Goal: Navigation & Orientation: Find specific page/section

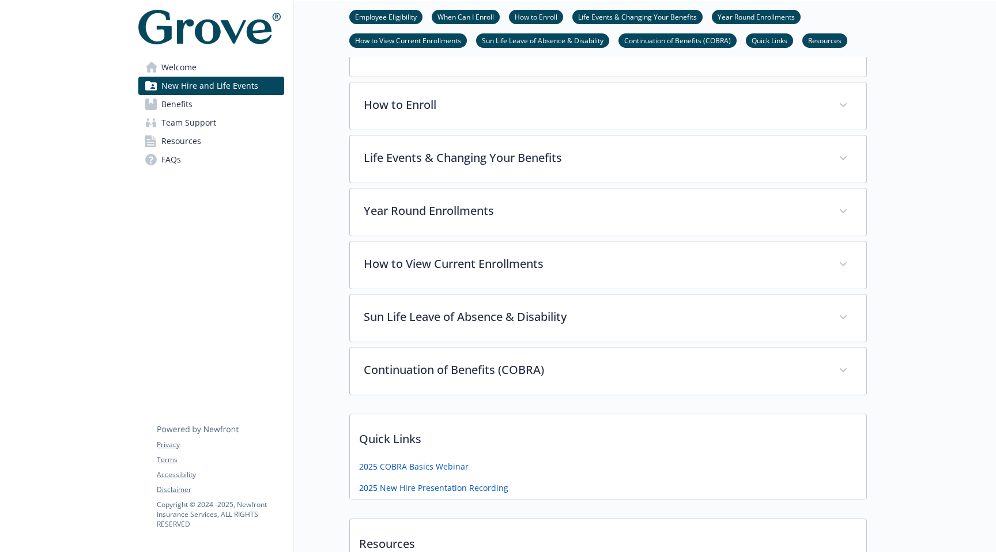
scroll to position [621, 0]
